Goal: Check status: Check status

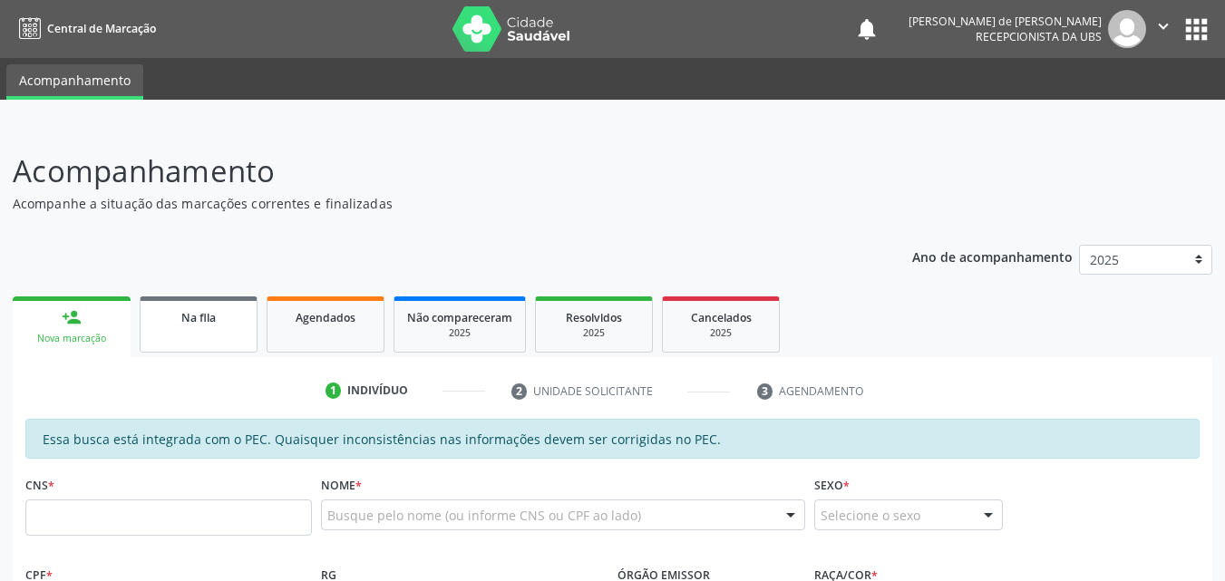
click at [202, 313] on span "Na fila" at bounding box center [198, 317] width 34 height 15
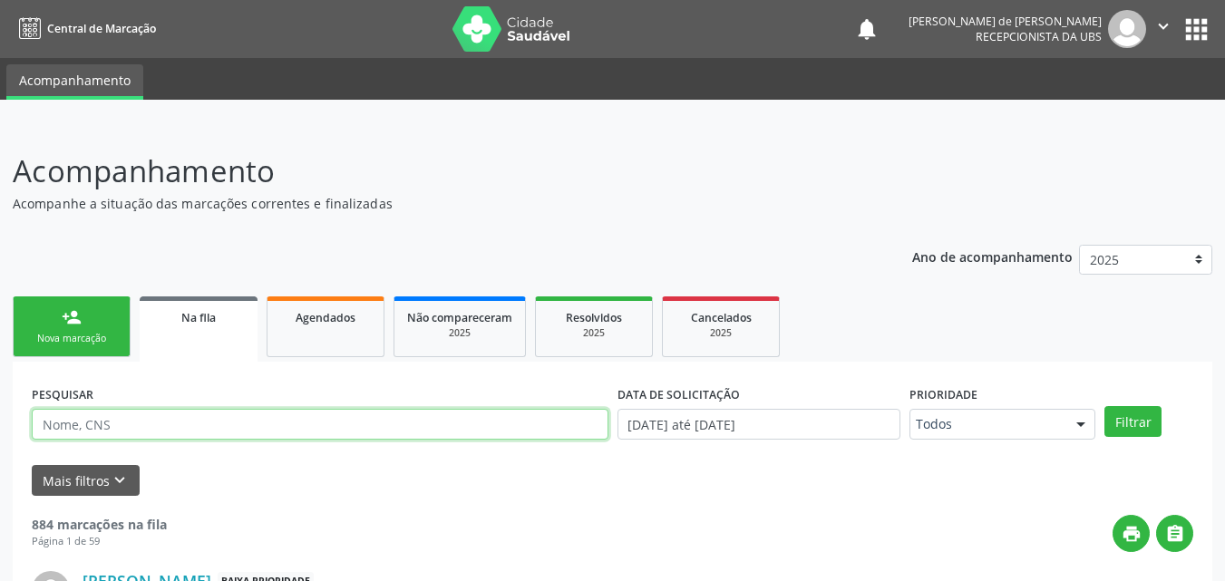
click at [116, 427] on input "text" at bounding box center [320, 424] width 577 height 31
click at [1105, 406] on button "Filtrar" at bounding box center [1133, 421] width 57 height 31
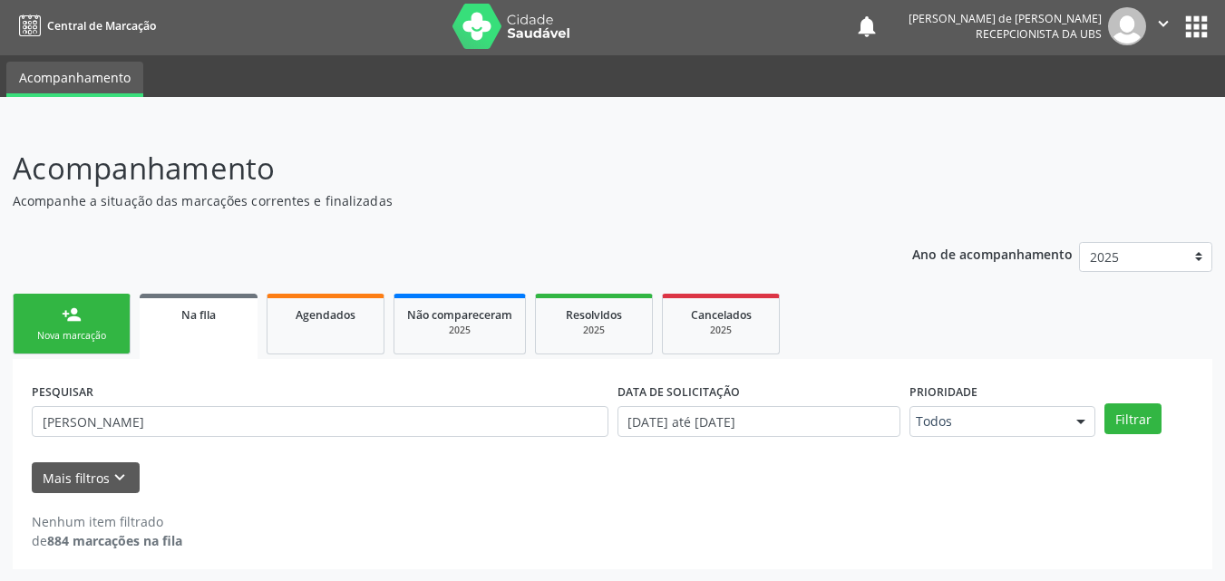
scroll to position [4, 0]
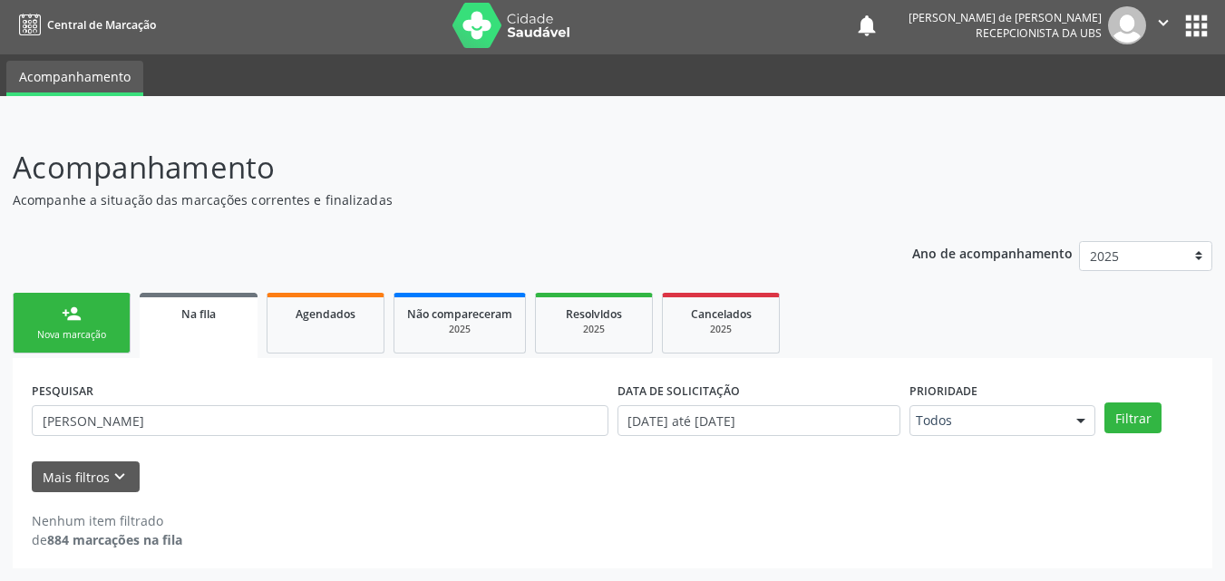
click at [132, 401] on div "PESQUISAR [PERSON_NAME]" at bounding box center [320, 412] width 586 height 71
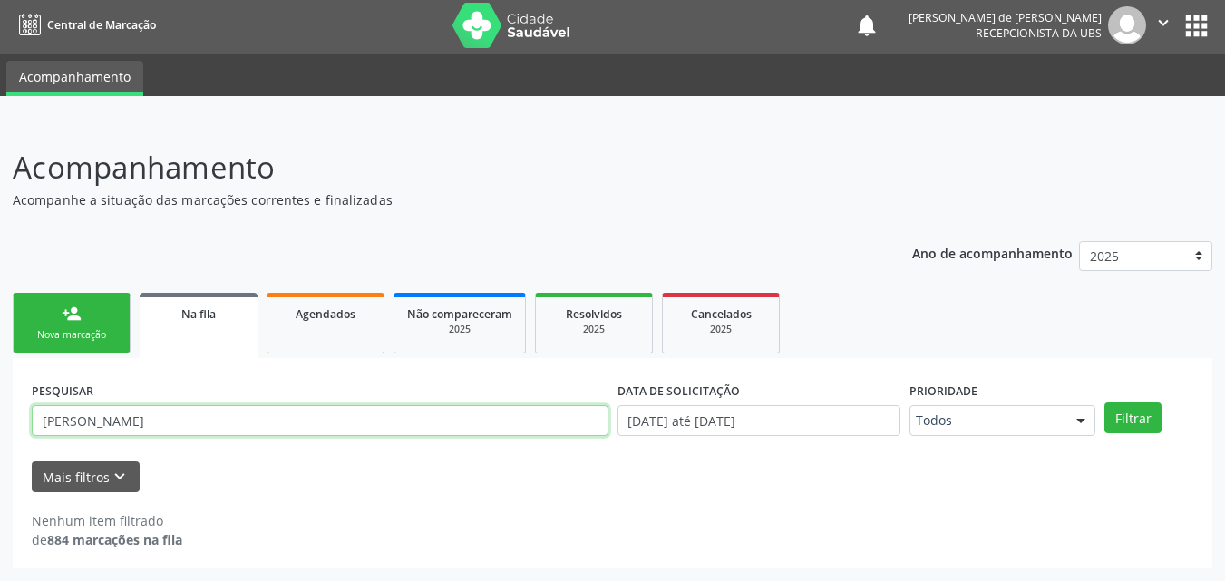
click at [205, 419] on input "[PERSON_NAME]" at bounding box center [320, 420] width 577 height 31
type input "j"
paste input "700704959672372"
type input "700704959672372"
click at [1105, 403] on button "Filtrar" at bounding box center [1133, 418] width 57 height 31
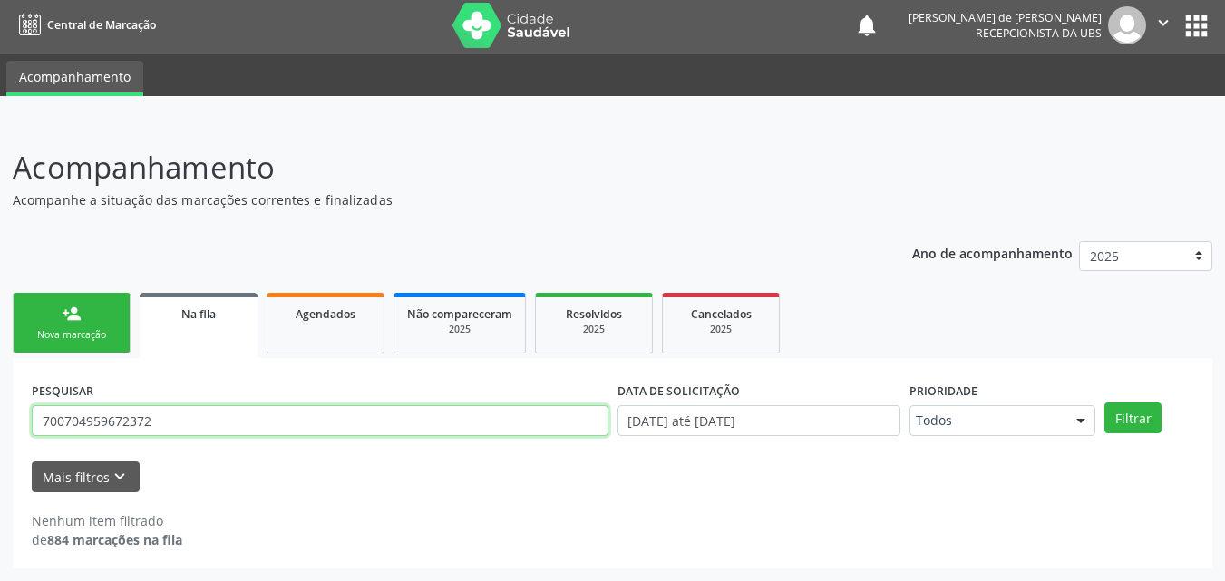
drag, startPoint x: 207, startPoint y: 420, endPoint x: 0, endPoint y: 381, distance: 210.4
click at [0, 390] on div "Acompanhamento Acompanhe a situação das marcações correntes e finalizadas Relat…" at bounding box center [612, 352] width 1225 height 460
